Goal: Task Accomplishment & Management: Complete application form

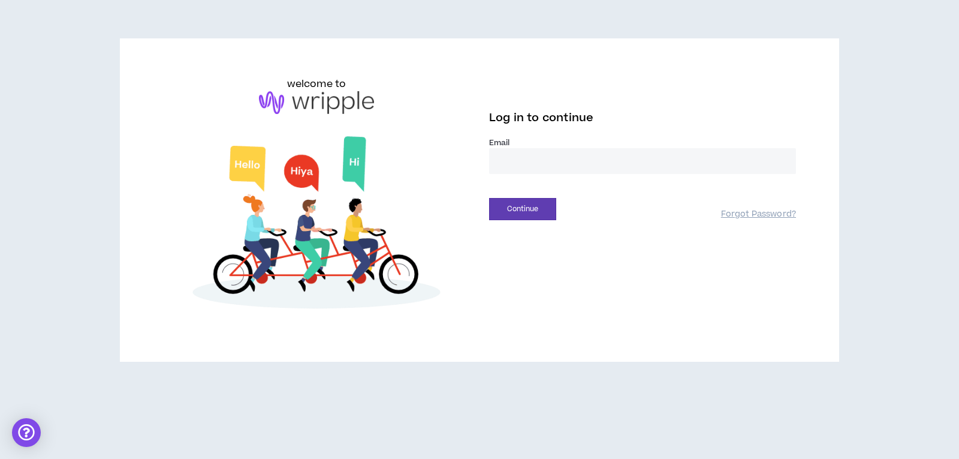
click at [516, 150] on input "email" at bounding box center [642, 161] width 307 height 26
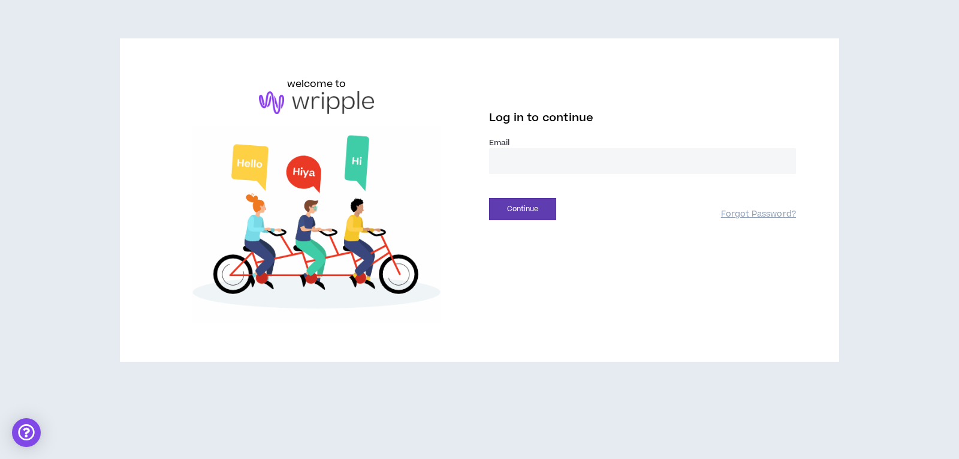
type input "**********"
click at [527, 210] on button "Continue" at bounding box center [522, 209] width 67 height 22
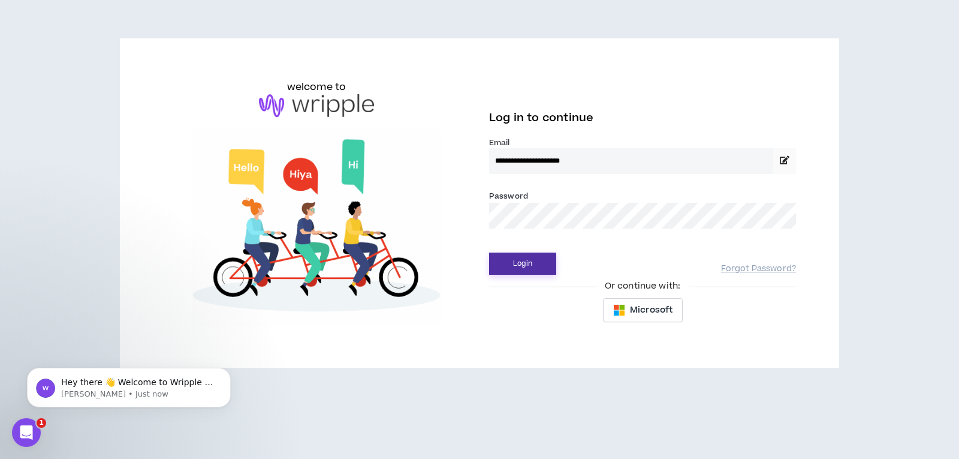
click at [524, 260] on button "Login" at bounding box center [522, 263] width 67 height 22
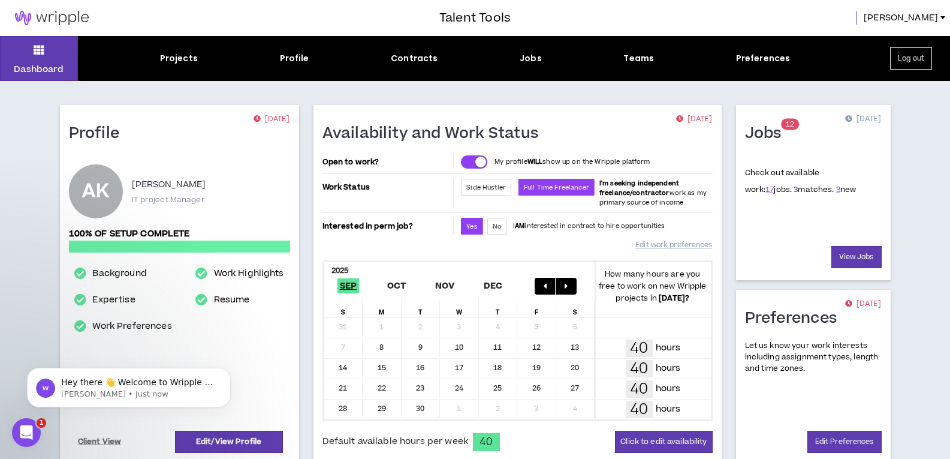
click at [794, 190] on link "3" at bounding box center [796, 189] width 4 height 11
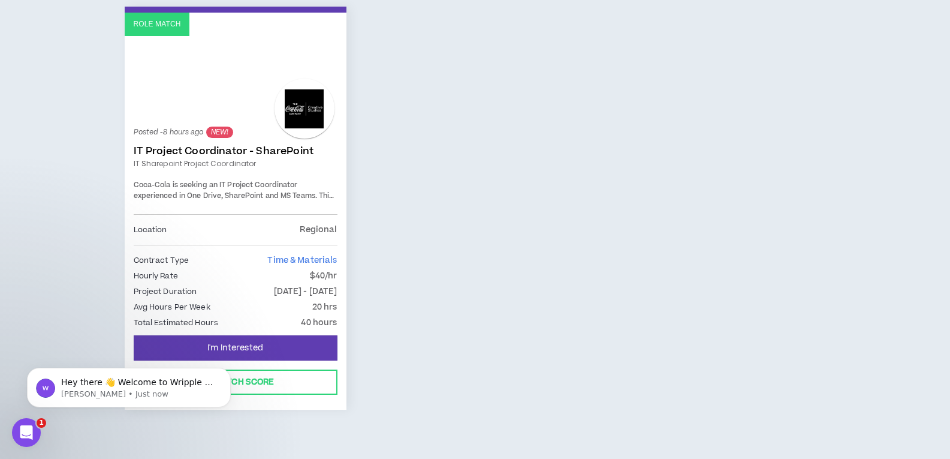
scroll to position [222, 0]
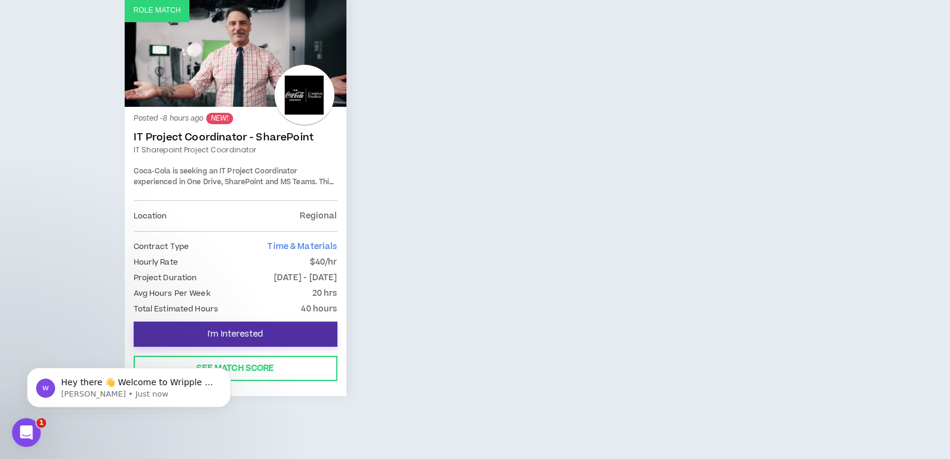
click at [210, 331] on span "I'm Interested" at bounding box center [235, 333] width 56 height 11
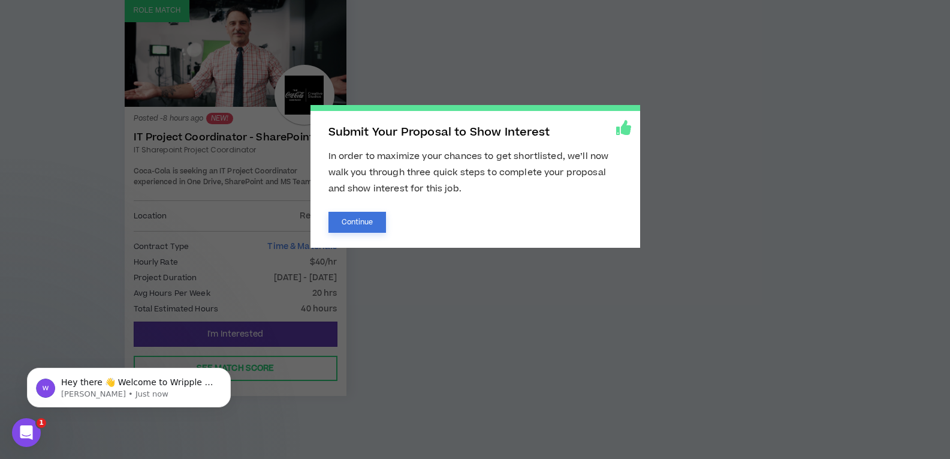
click at [352, 224] on button "Continue" at bounding box center [357, 222] width 58 height 21
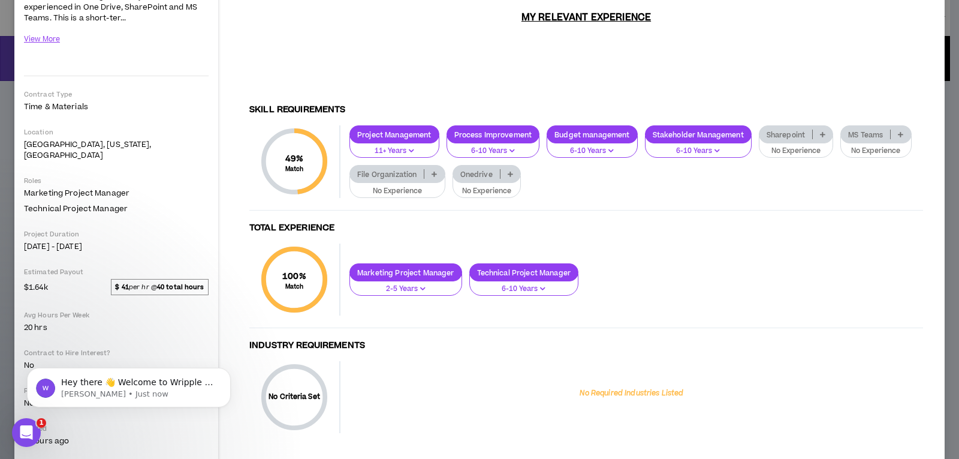
scroll to position [180, 0]
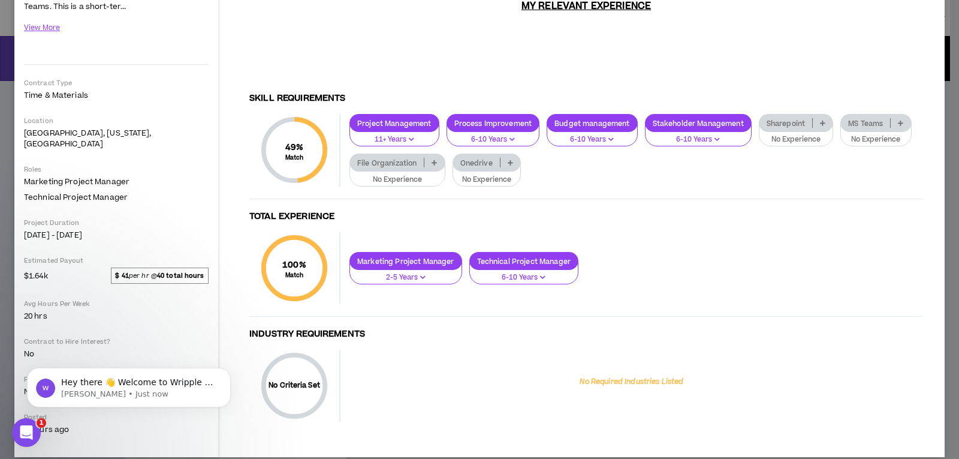
click at [898, 126] on icon at bounding box center [900, 123] width 5 height 6
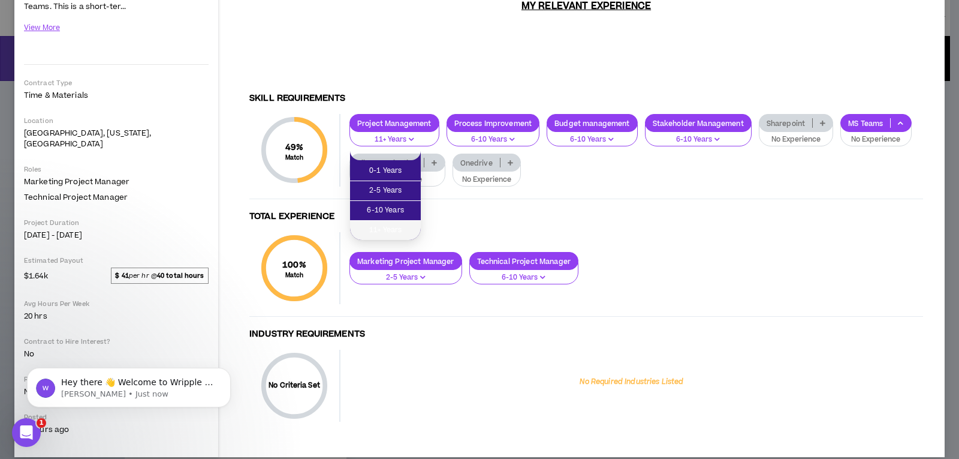
click at [393, 229] on span "11+ Years" at bounding box center [385, 230] width 56 height 13
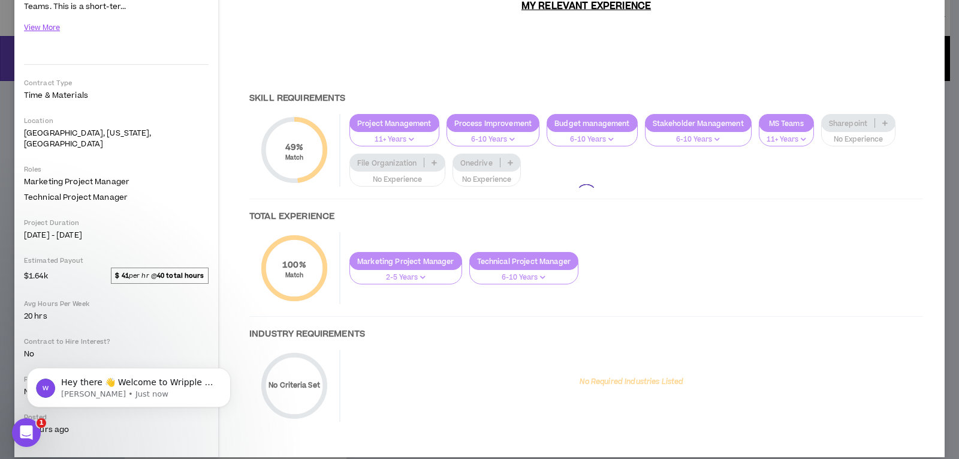
click at [434, 155] on div at bounding box center [586, 195] width 698 height 502
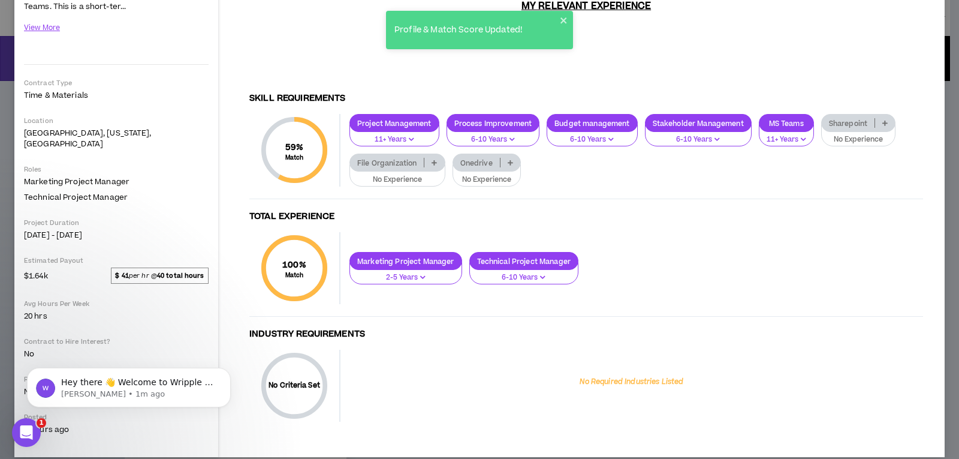
click at [890, 118] on p at bounding box center [885, 123] width 20 height 10
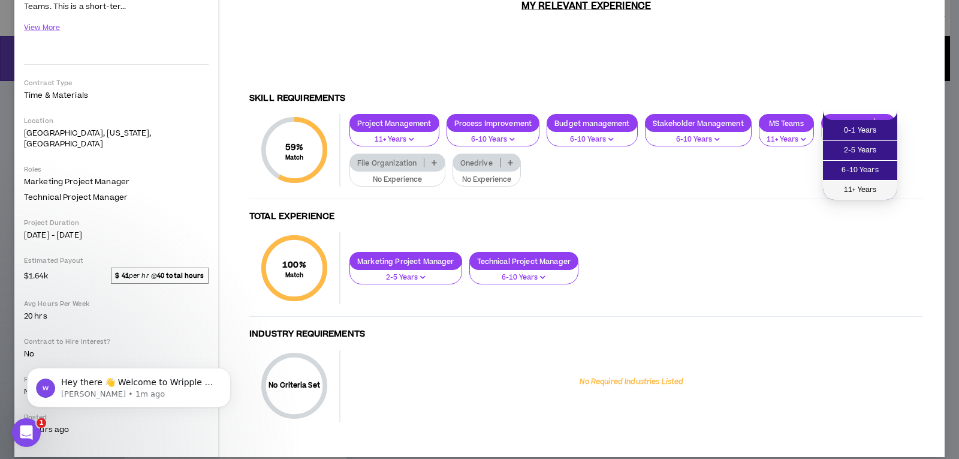
click at [861, 181] on li "11+ Years" at bounding box center [860, 189] width 74 height 19
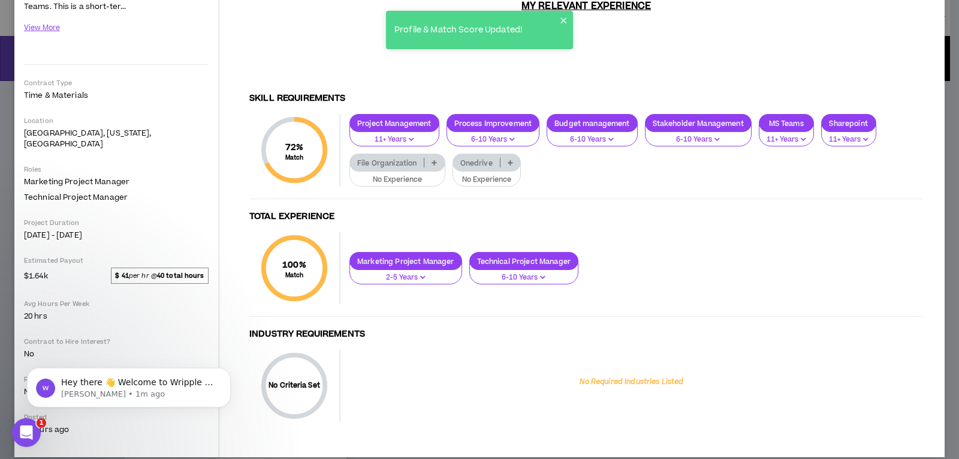
click at [508, 159] on icon at bounding box center [510, 162] width 5 height 6
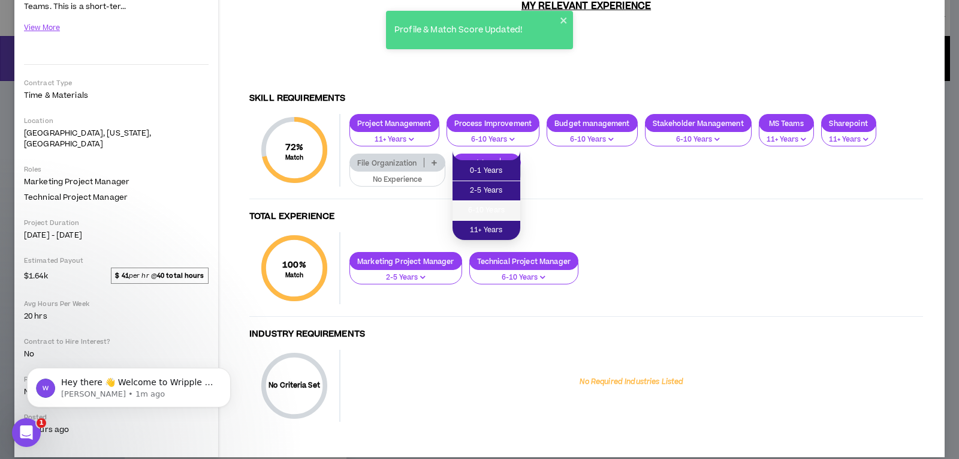
drag, startPoint x: 488, startPoint y: 204, endPoint x: 491, endPoint y: 197, distance: 7.2
click at [490, 203] on li "6-10 Years" at bounding box center [487, 211] width 68 height 20
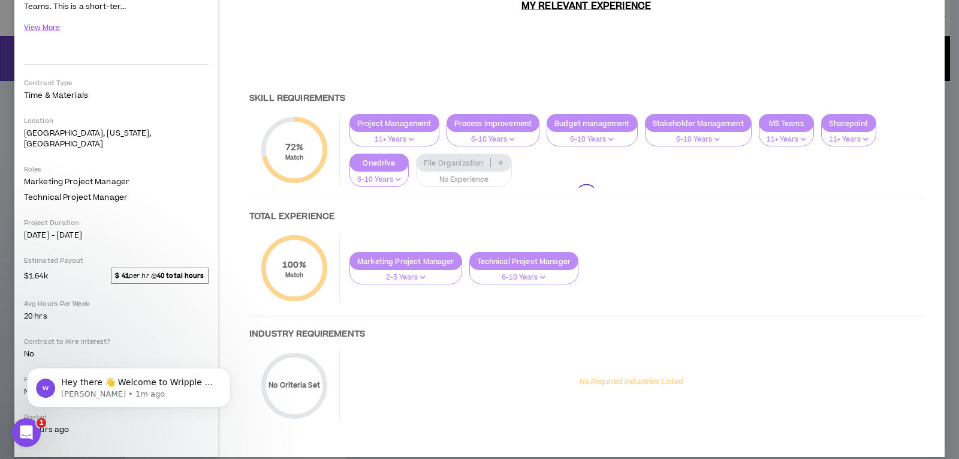
click at [502, 151] on div at bounding box center [586, 195] width 698 height 502
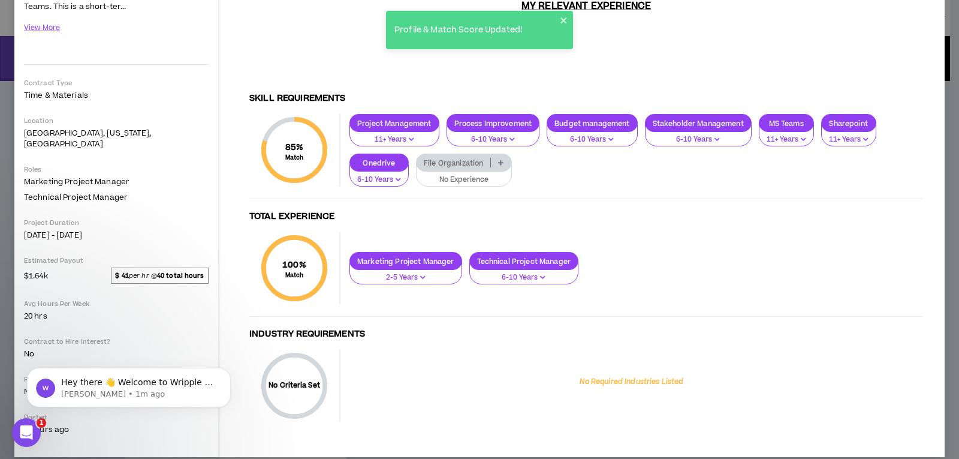
click at [499, 159] on icon at bounding box center [500, 162] width 5 height 6
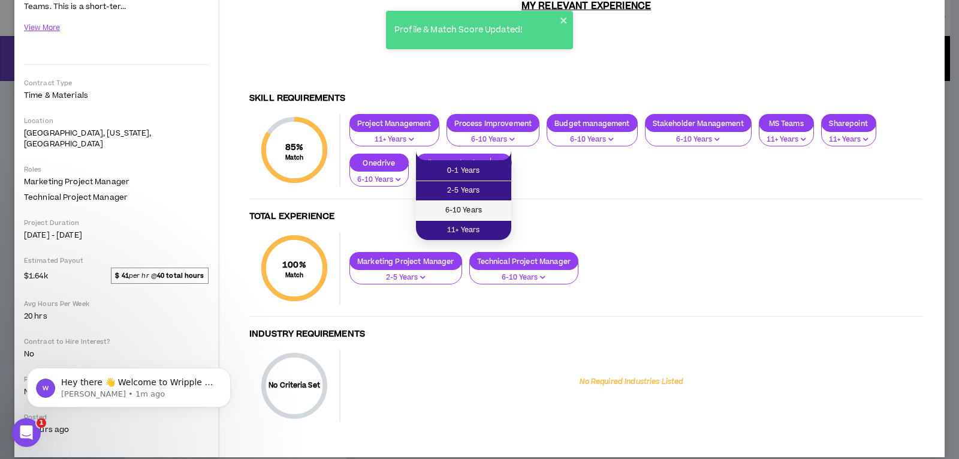
click at [476, 207] on span "6-10 Years" at bounding box center [463, 210] width 81 height 13
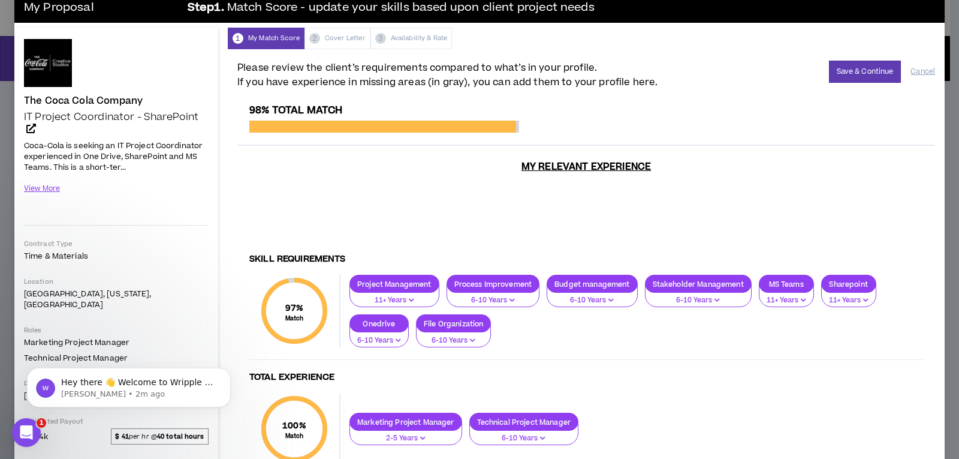
scroll to position [2, 0]
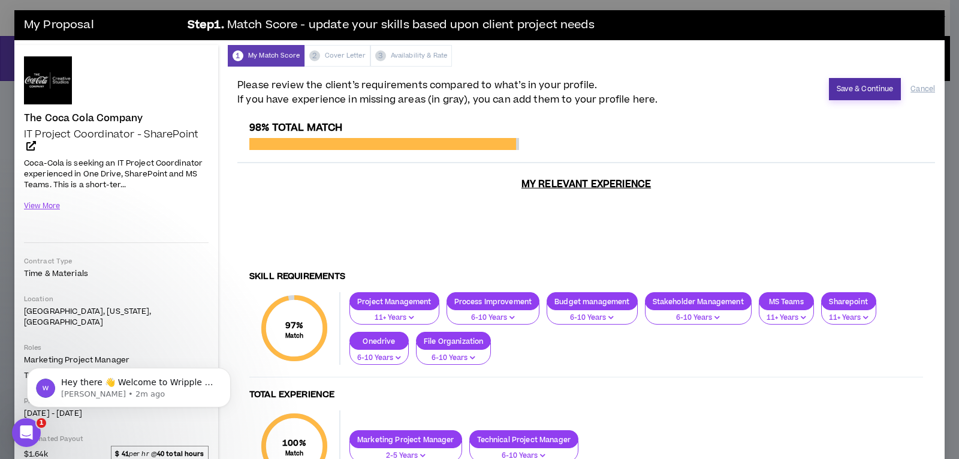
click at [843, 86] on button "Save & Continue" at bounding box center [865, 89] width 73 height 22
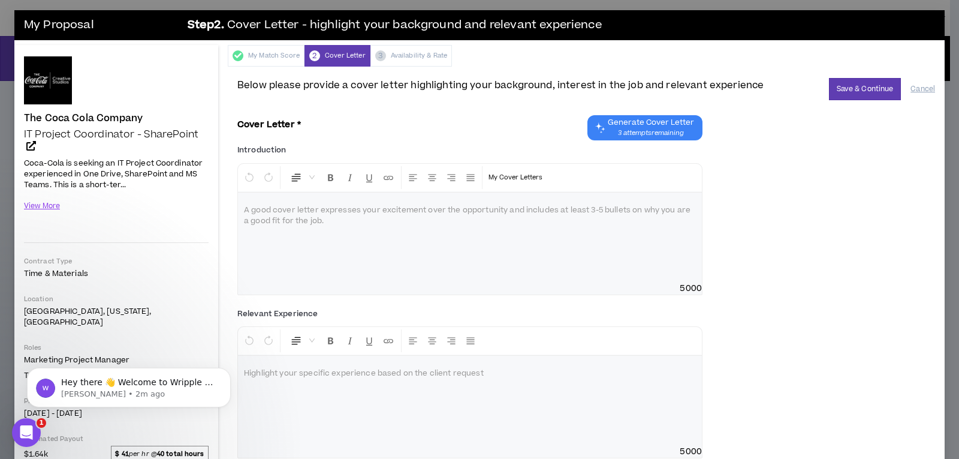
click at [637, 136] on span "3 attempts remaining" at bounding box center [651, 133] width 86 height 10
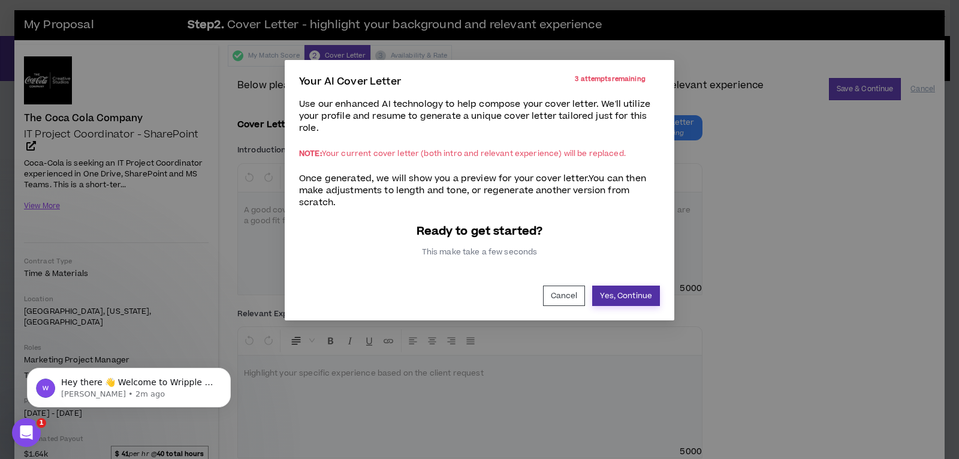
click at [611, 298] on button "Yes, Continue" at bounding box center [626, 295] width 68 height 20
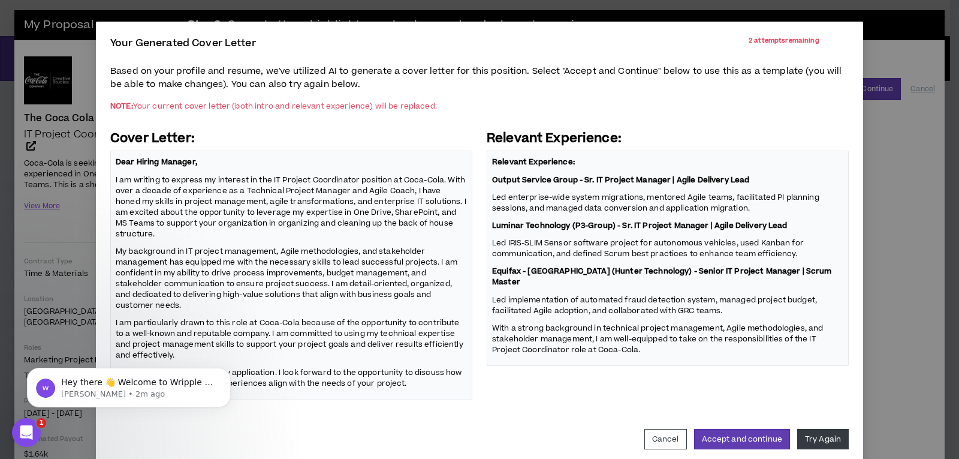
scroll to position [58, 0]
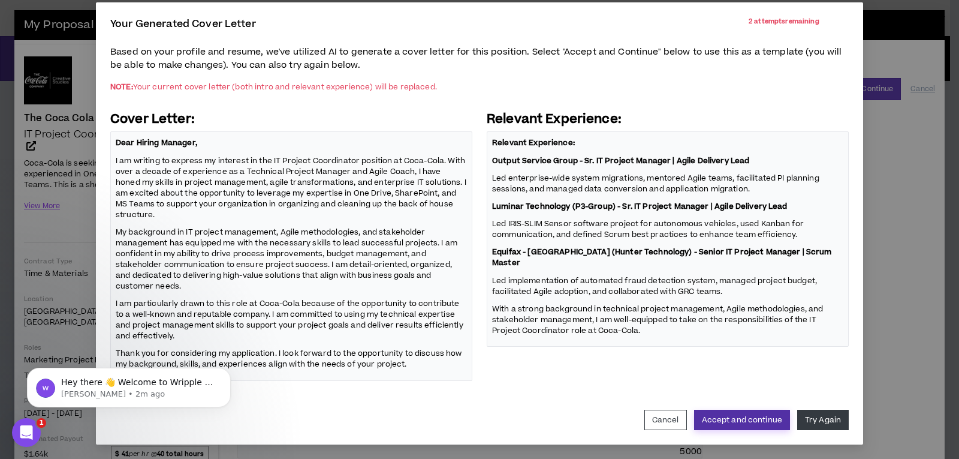
click at [732, 422] on button "Accept and continue" at bounding box center [742, 419] width 96 height 20
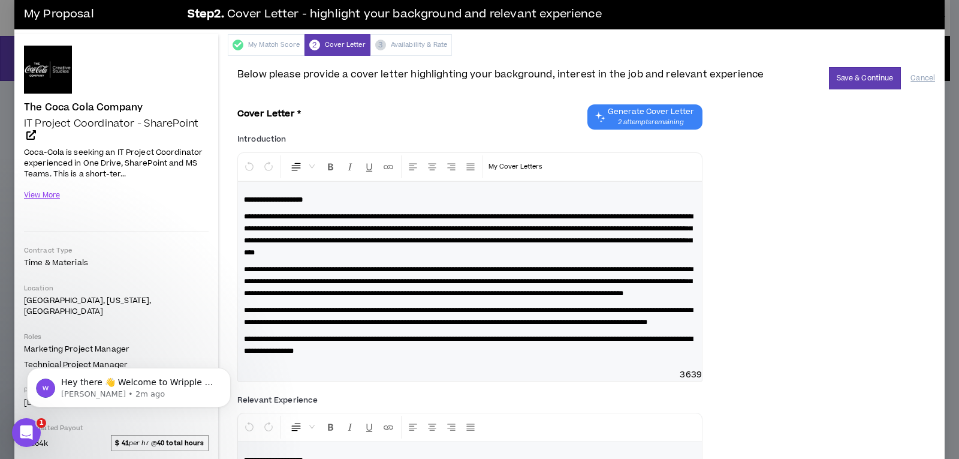
scroll to position [0, 0]
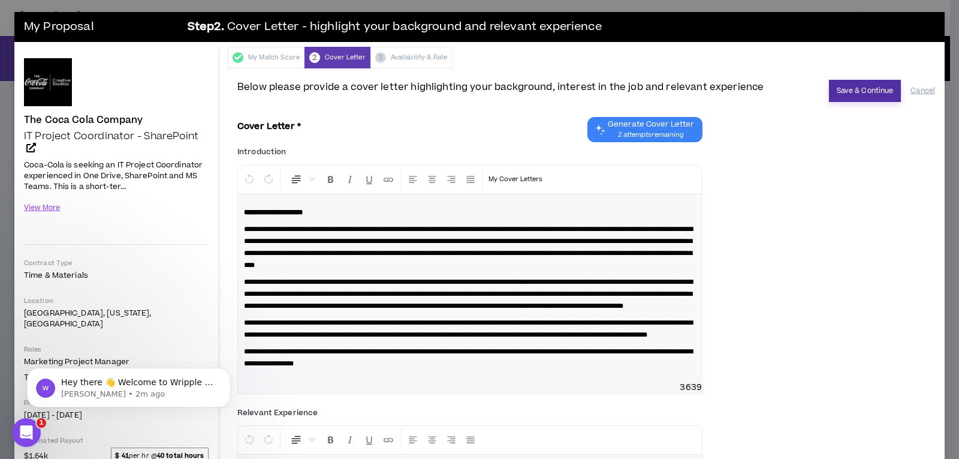
click at [860, 88] on button "Save & Continue" at bounding box center [865, 91] width 73 height 22
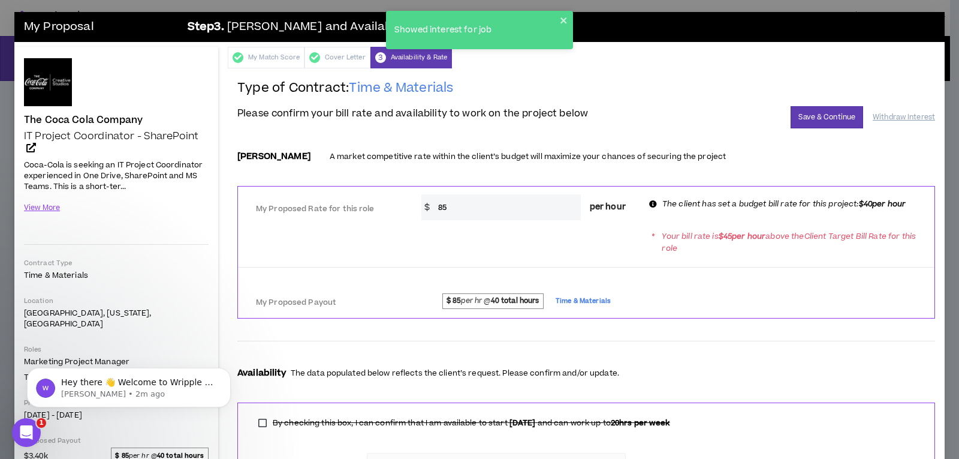
click at [453, 211] on input "85" at bounding box center [506, 207] width 149 height 26
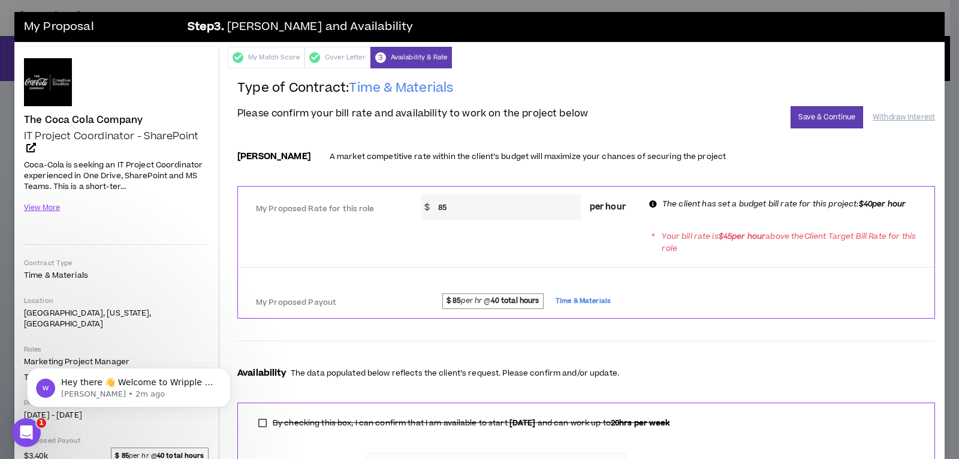
type input "8"
type input "40"
click at [681, 273] on div at bounding box center [586, 270] width 696 height 22
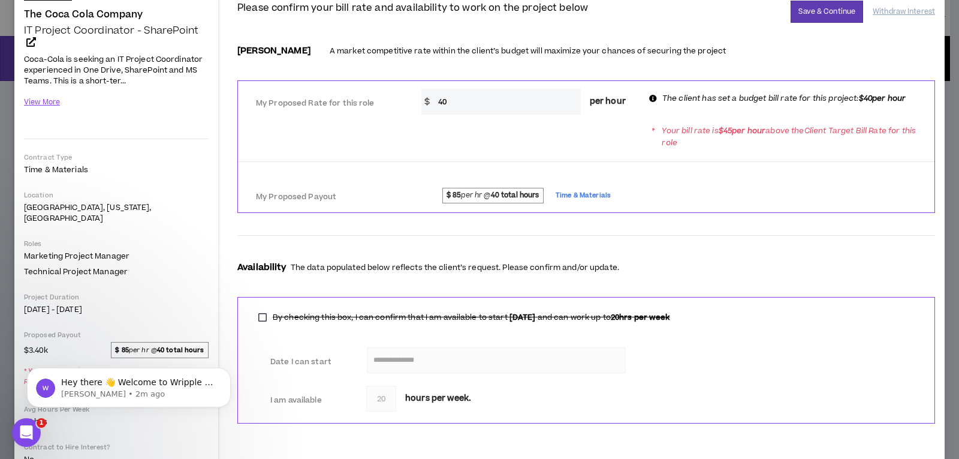
scroll to position [120, 0]
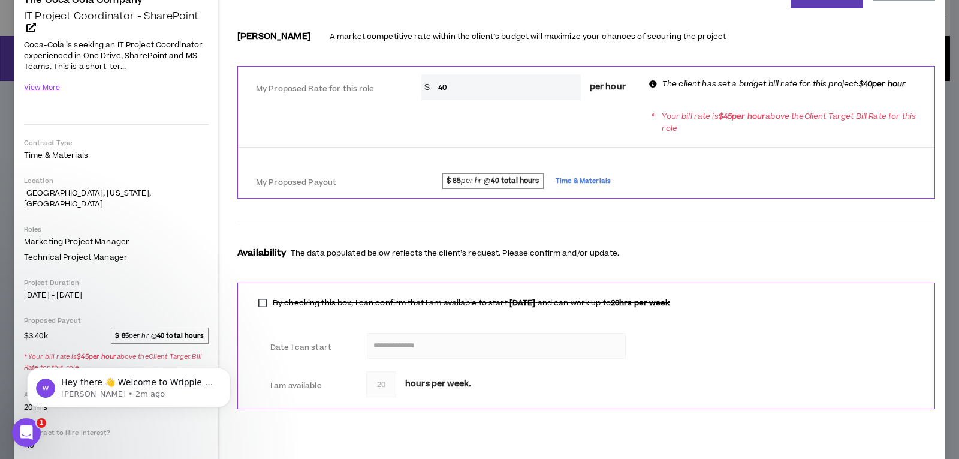
drag, startPoint x: 460, startPoint y: 179, endPoint x: 475, endPoint y: 186, distance: 16.6
click at [460, 179] on span "$ 85 per hr @ 40 total hours" at bounding box center [492, 181] width 101 height 16
click at [613, 201] on form "**********" at bounding box center [586, 220] width 698 height 395
click at [463, 182] on span "$ 85 per hr @ 40 total hours" at bounding box center [492, 181] width 101 height 16
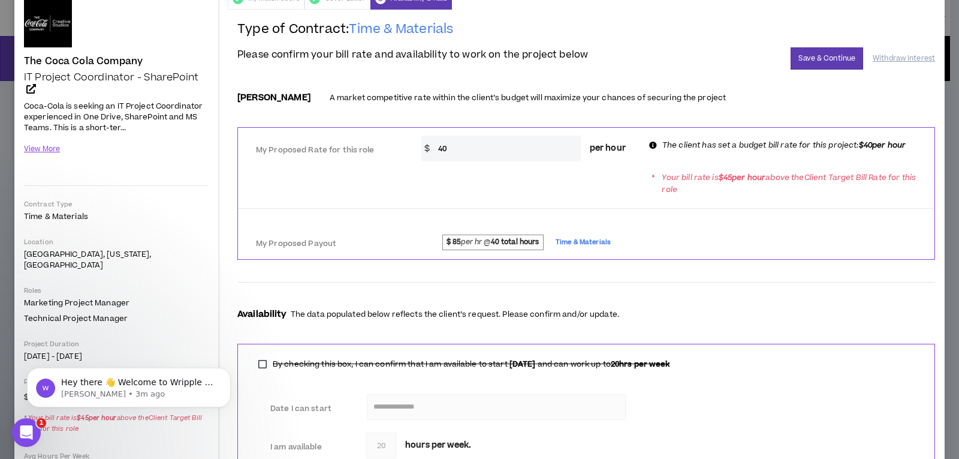
scroll to position [33, 0]
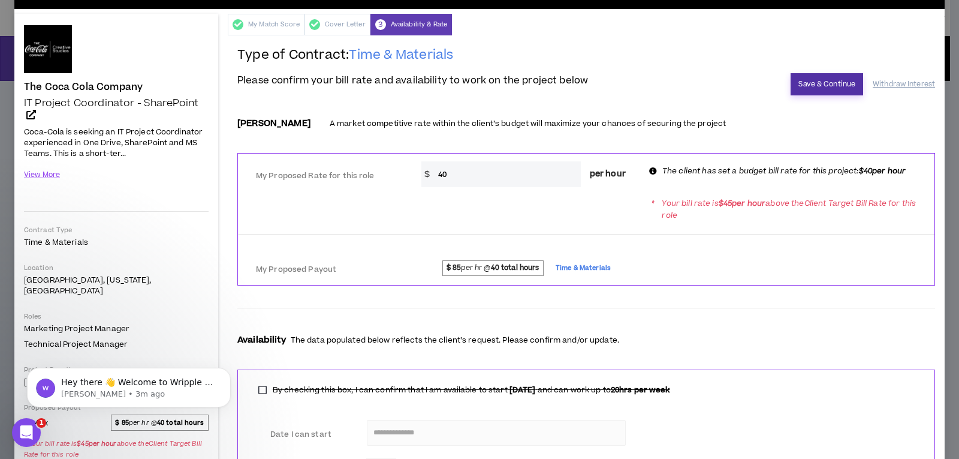
click at [806, 83] on button "Save & Continue" at bounding box center [827, 84] width 73 height 22
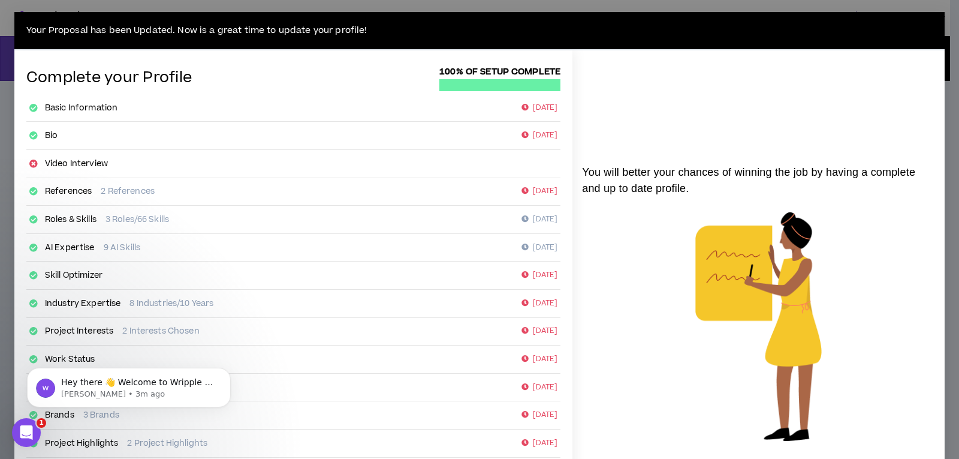
click at [632, 108] on div "You will better your chances of winning the job by having a complete and up to …" at bounding box center [758, 309] width 372 height 518
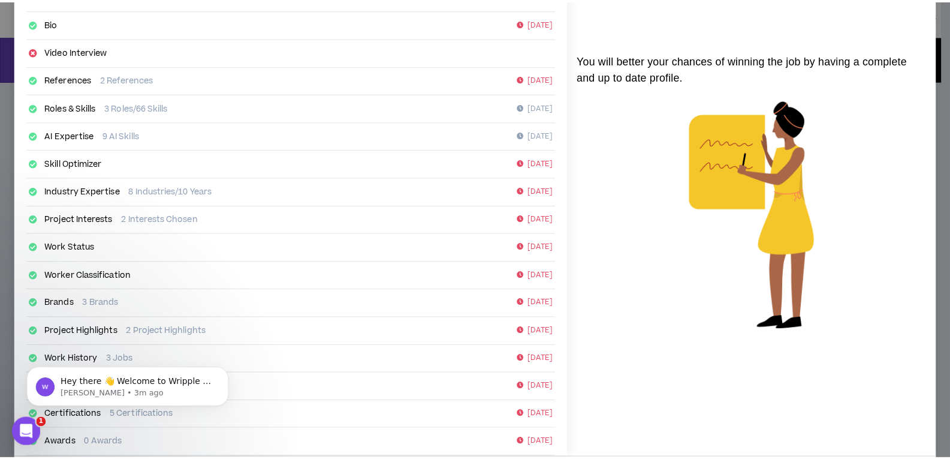
scroll to position [172, 0]
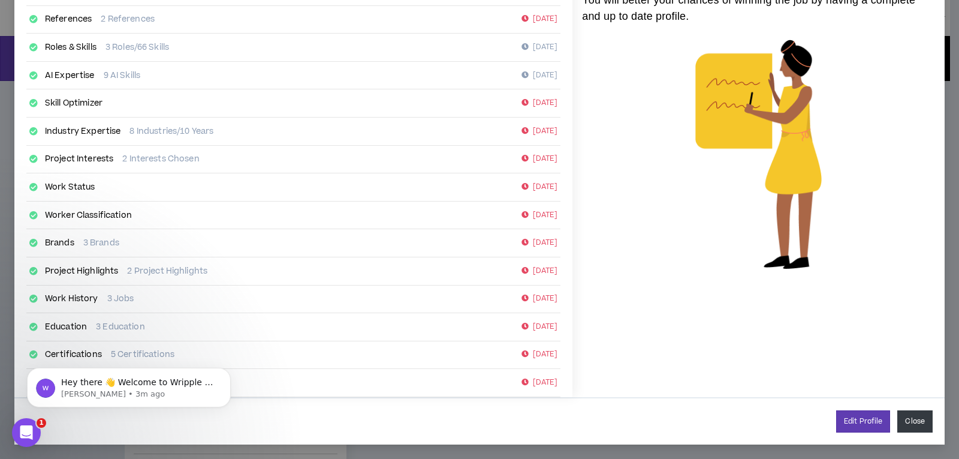
click at [897, 422] on button "Close" at bounding box center [914, 421] width 35 height 22
